Goal: Task Accomplishment & Management: Manage account settings

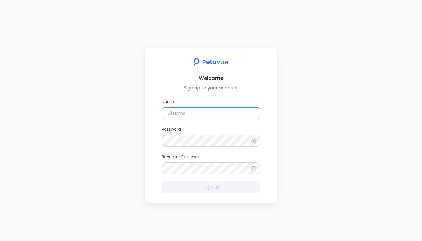
click at [185, 113] on input "Name" at bounding box center [211, 113] width 98 height 12
type input "Bhaskar"
click at [255, 140] on icon at bounding box center [254, 141] width 6 height 6
click at [256, 141] on icon at bounding box center [254, 141] width 6 height 6
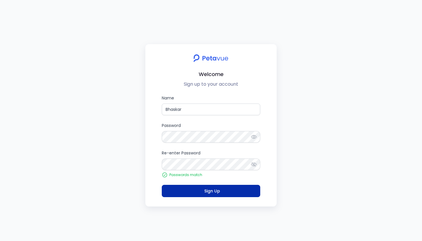
click at [218, 187] on span "Sign Up" at bounding box center [211, 191] width 18 height 8
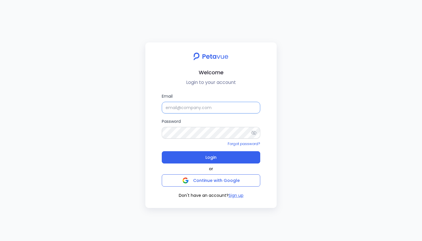
type input "Bhaskar"
click at [193, 113] on input "Bhaskar" at bounding box center [211, 108] width 98 height 12
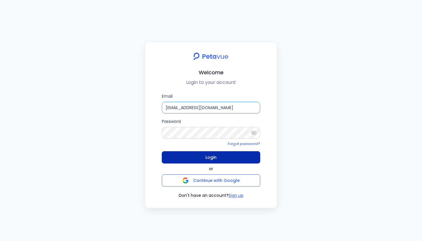
type input "[EMAIL_ADDRESS][DOMAIN_NAME]"
click at [195, 157] on button "Login" at bounding box center [211, 157] width 98 height 12
